Goal: Check status: Check status

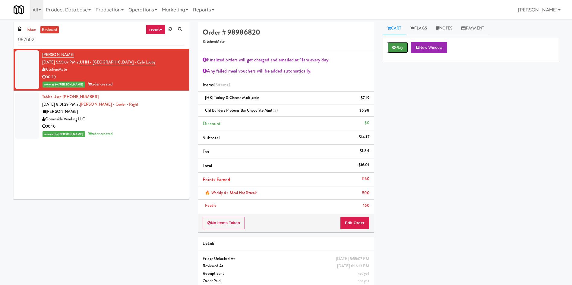
click at [399, 49] on button "Play" at bounding box center [397, 47] width 21 height 11
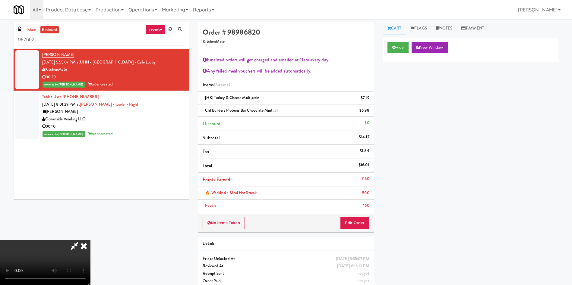
click at [81, 240] on icon at bounding box center [75, 246] width 14 height 12
click at [90, 240] on icon at bounding box center [83, 246] width 13 height 12
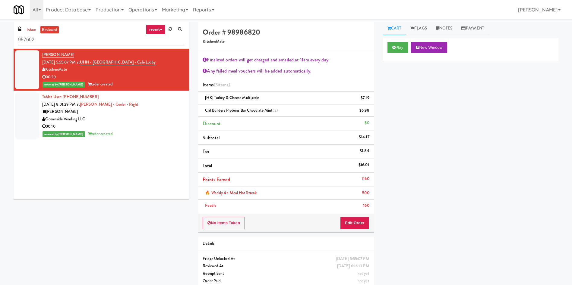
drag, startPoint x: 24, startPoint y: 117, endPoint x: 39, endPoint y: 116, distance: 14.8
click at [25, 117] on div at bounding box center [27, 116] width 24 height 46
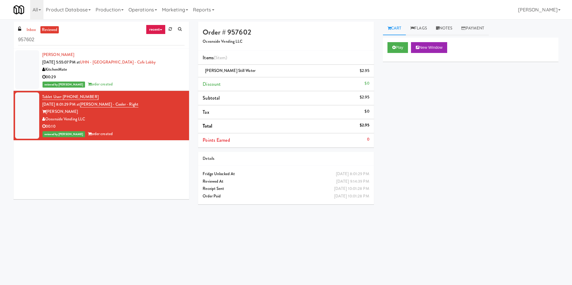
drag, startPoint x: 20, startPoint y: 69, endPoint x: 44, endPoint y: 54, distance: 28.8
click at [20, 69] on div at bounding box center [27, 69] width 24 height 39
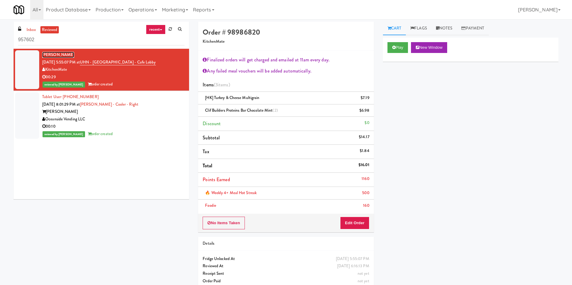
click at [52, 54] on link "[PERSON_NAME]" at bounding box center [58, 55] width 32 height 6
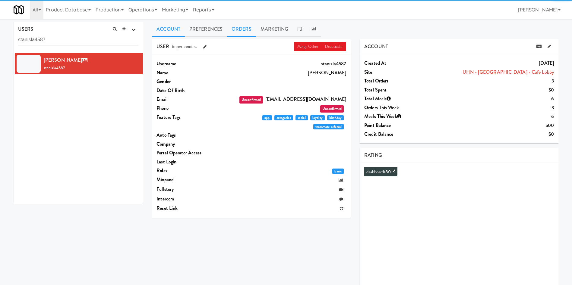
click at [235, 32] on link "Orders" at bounding box center [241, 29] width 29 height 15
